Goal: Check status: Check status

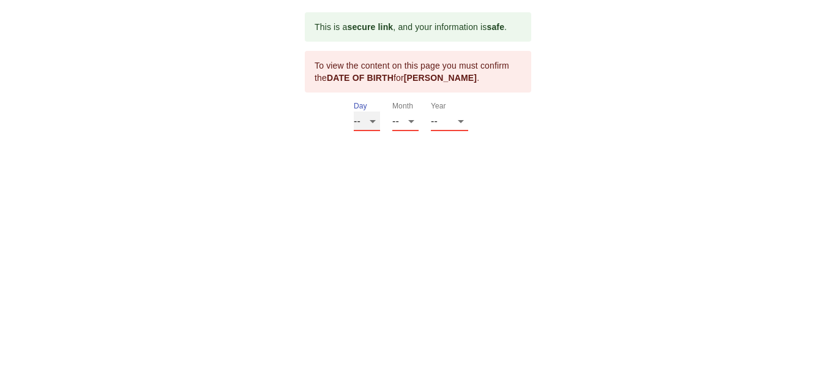
click at [371, 119] on select "-- 01 02 03 04 05 06 07 08 09 10 11 12 13 14 15 16 17 18 19 20 21 22 23 24 25 2…" at bounding box center [367, 121] width 26 height 20
select select "31"
click at [354, 111] on select "-- 01 02 03 04 05 06 07 08 09 10 11 12 13 14 15 16 17 18 19 20 21 22 23 24 25 2…" at bounding box center [367, 121] width 26 height 20
click at [414, 119] on select "-- 01 02 03 04 05 06 07 08 09 10 11 12" at bounding box center [405, 121] width 26 height 20
select select "01"
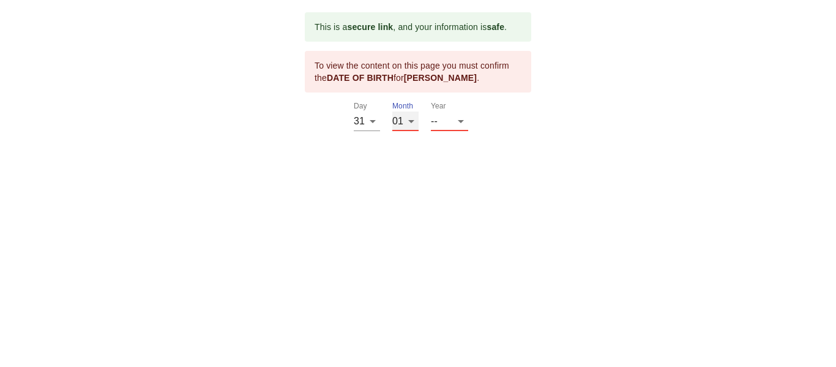
click at [392, 111] on select "-- 01 02 03 04 05 06 07 08 09 10 11 12" at bounding box center [405, 121] width 26 height 20
click at [457, 122] on select "-- 2025 2024 2023 2022 2021 2020 2019 2018 2017 2016 2015 2014 2013 2012 2011 2…" at bounding box center [449, 121] width 37 height 20
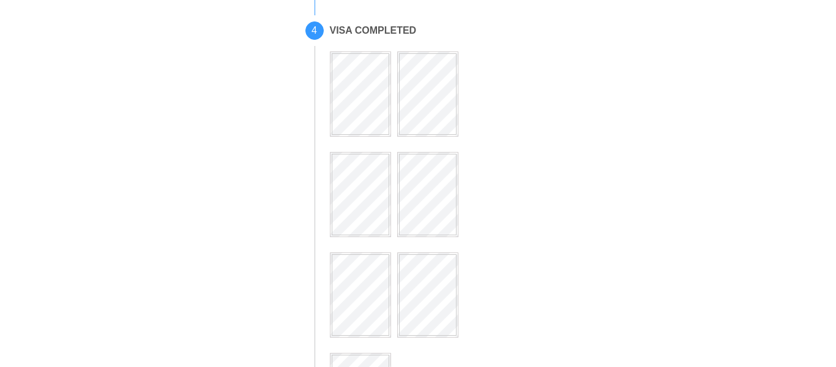
scroll to position [367, 0]
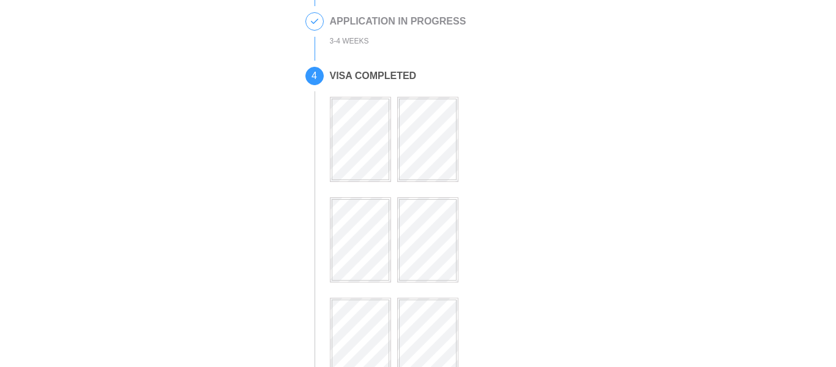
scroll to position [306, 0]
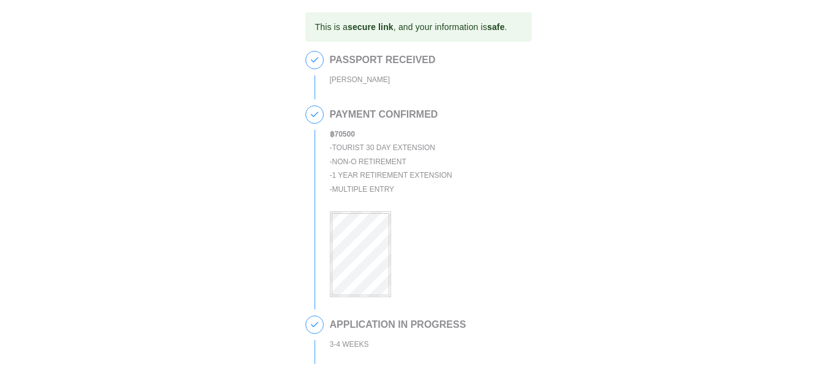
scroll to position [367, 0]
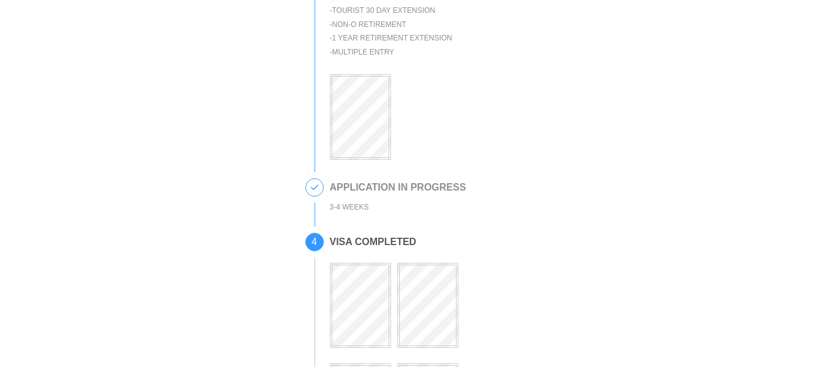
scroll to position [306, 0]
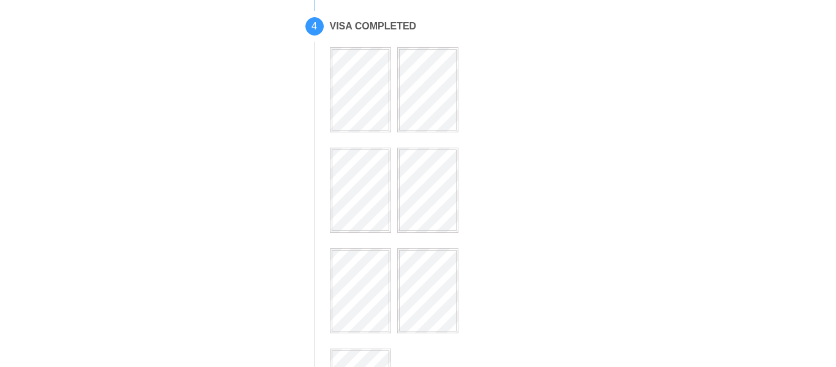
scroll to position [428, 0]
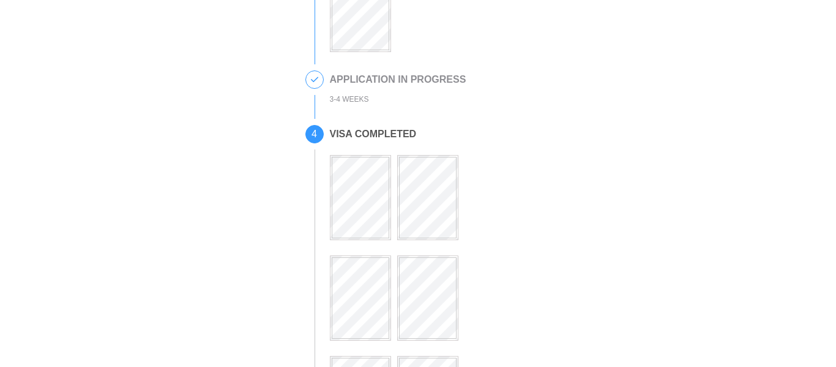
scroll to position [490, 0]
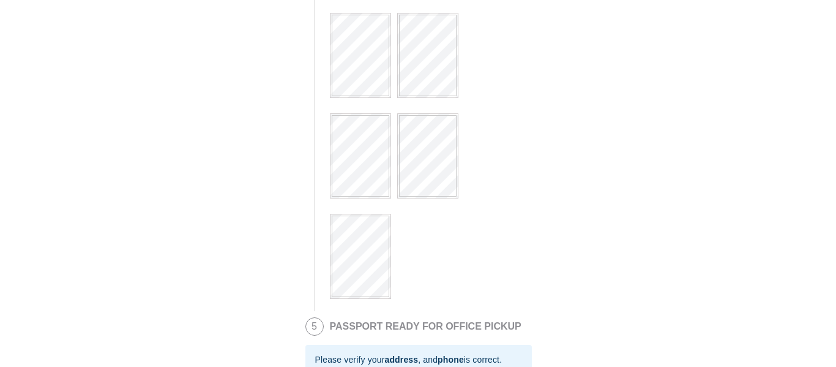
scroll to position [490, 0]
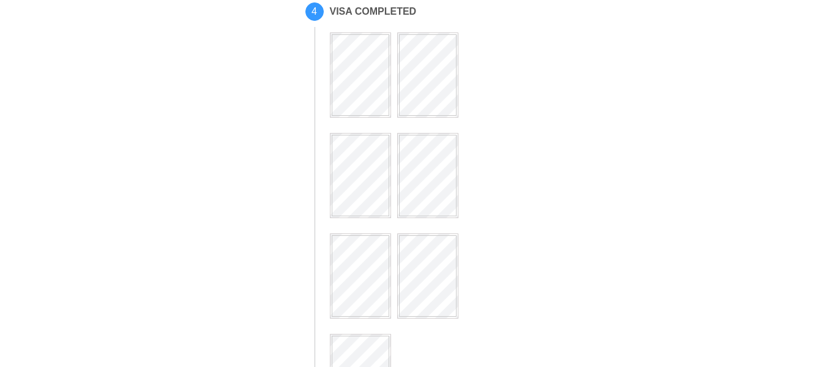
scroll to position [612, 0]
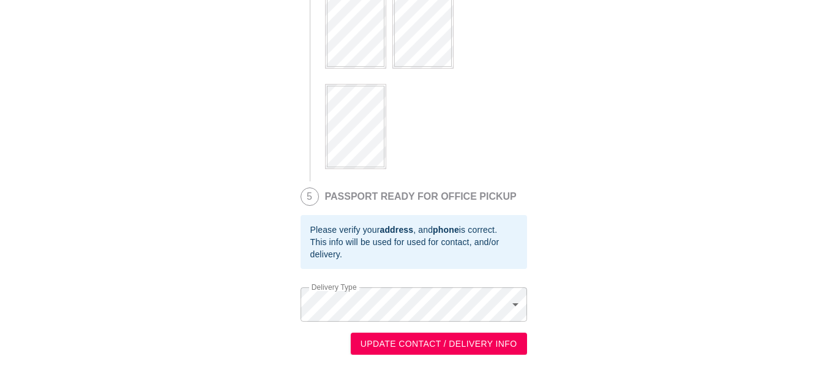
scroll to position [626, 0]
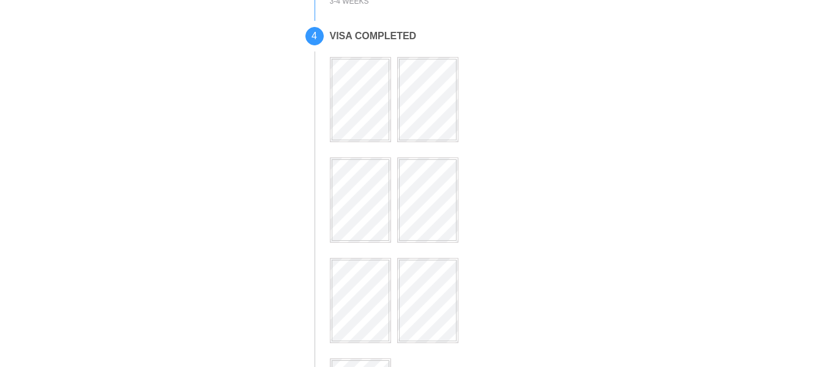
scroll to position [367, 0]
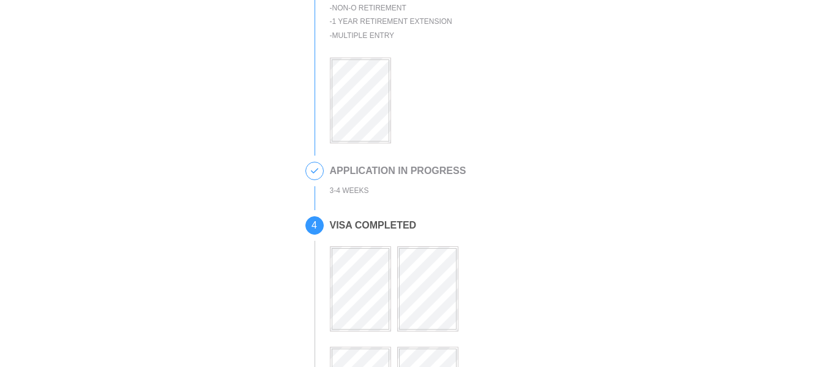
scroll to position [184, 0]
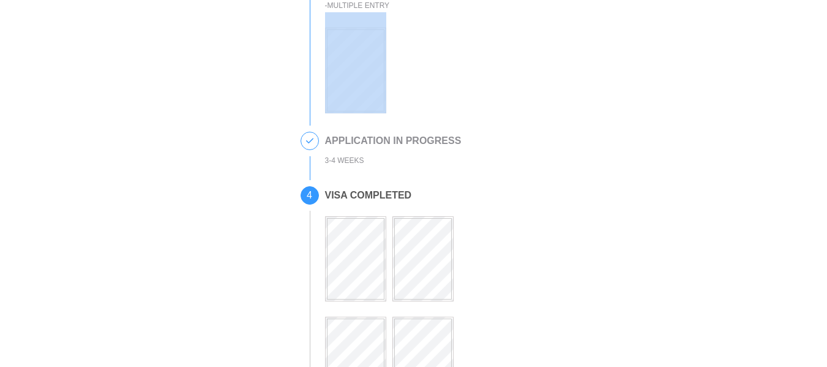
drag, startPoint x: 258, startPoint y: 35, endPoint x: 428, endPoint y: 89, distance: 178.4
click at [428, 89] on div at bounding box center [386, 62] width 122 height 101
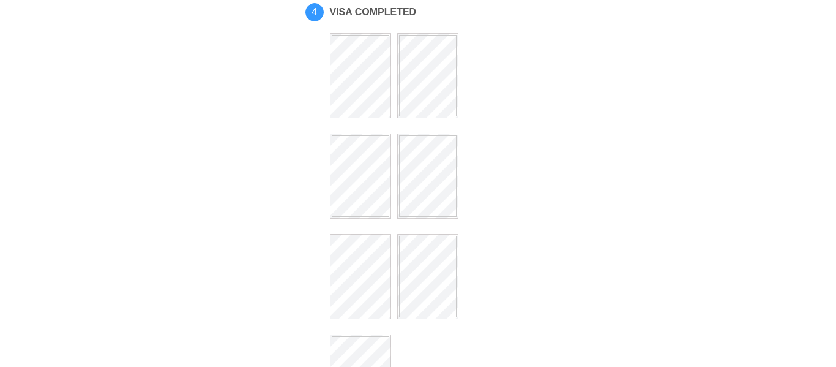
scroll to position [367, 0]
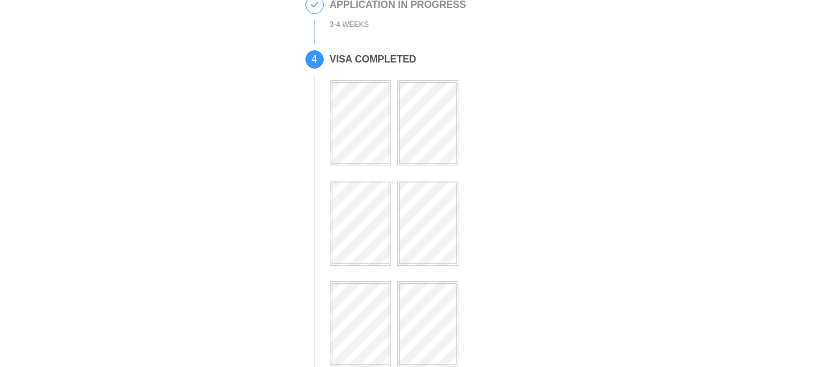
scroll to position [428, 0]
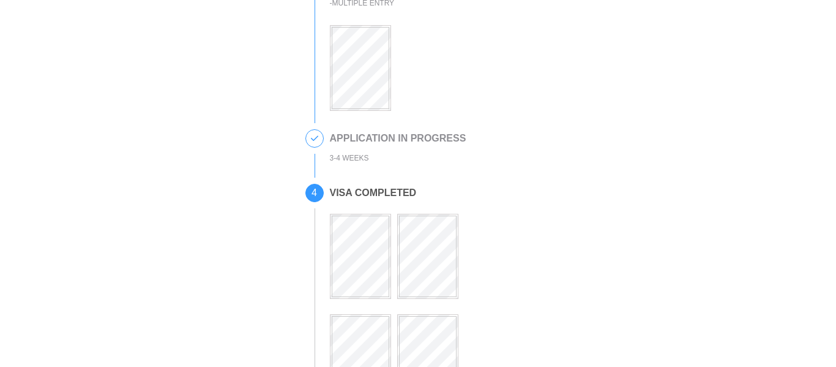
scroll to position [367, 0]
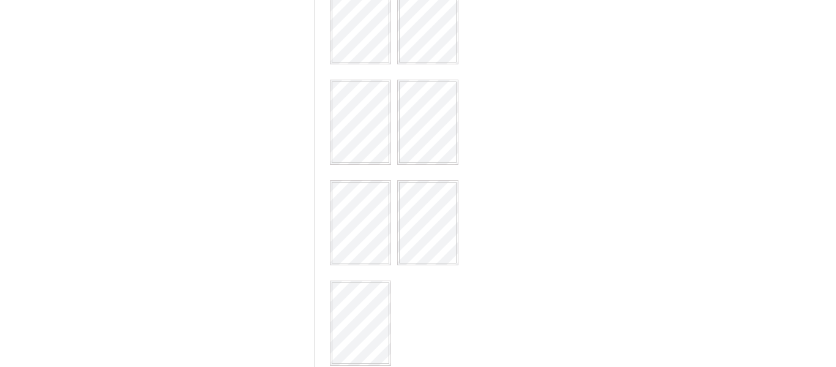
scroll to position [428, 0]
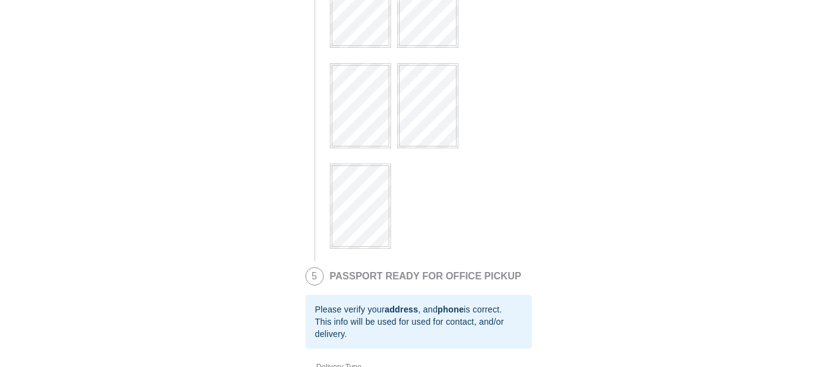
scroll to position [626, 0]
